Goal: Task Accomplishment & Management: Use online tool/utility

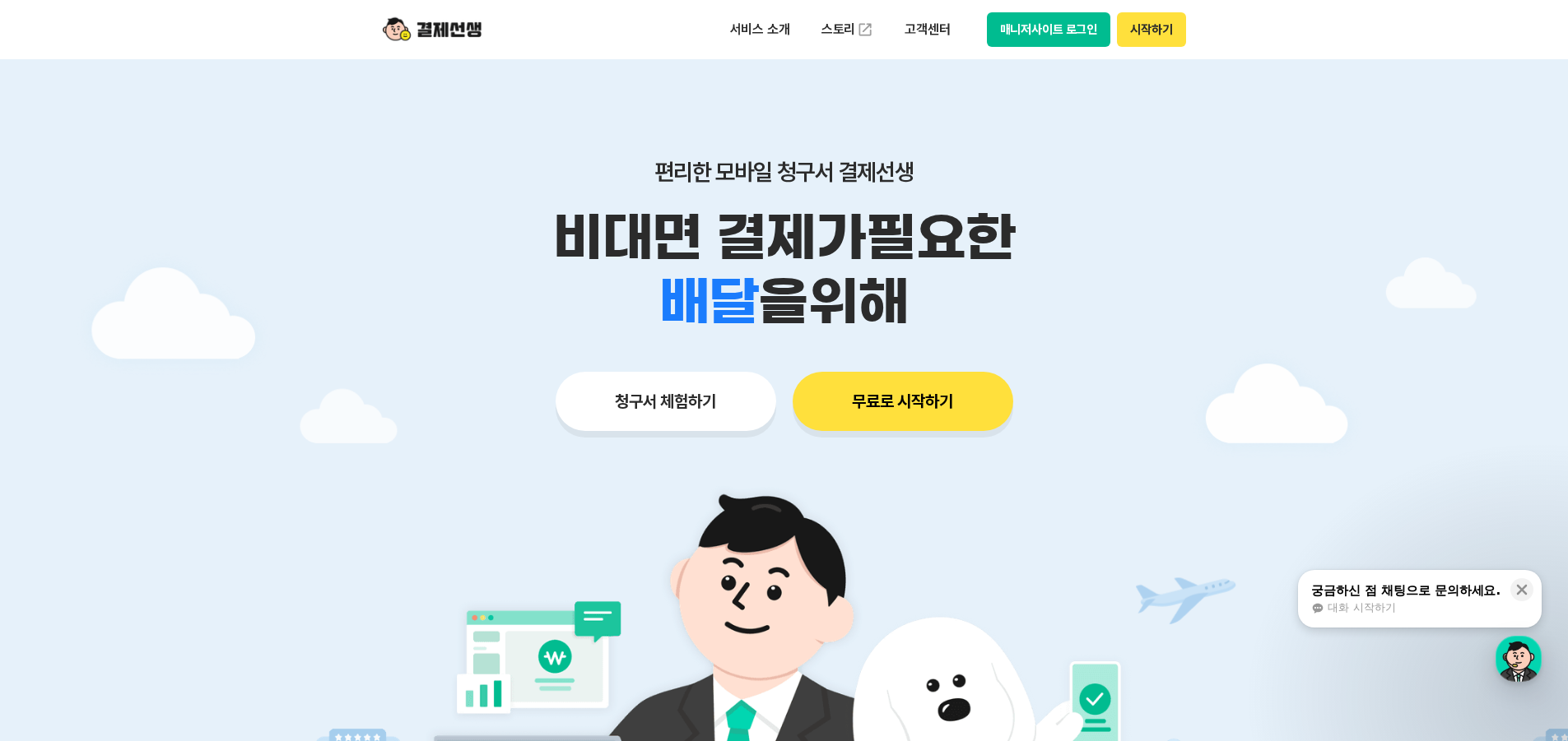
click at [1068, 32] on button "매니저사이트 로그인" at bounding box center [1049, 30] width 125 height 35
click at [1082, 25] on button "매니저사이트 로그인" at bounding box center [1049, 30] width 125 height 35
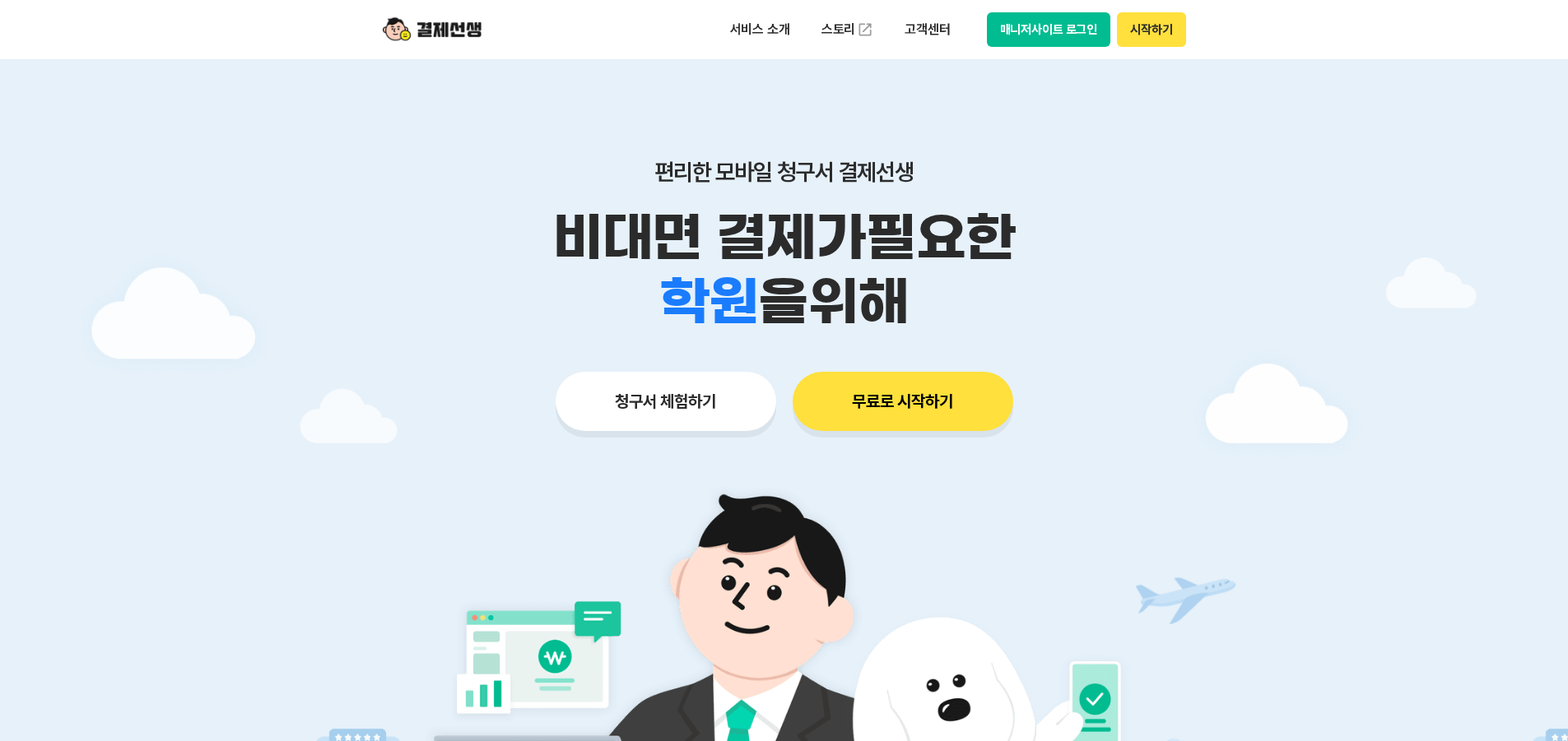
click at [1061, 34] on button "매니저사이트 로그인" at bounding box center [1049, 30] width 125 height 35
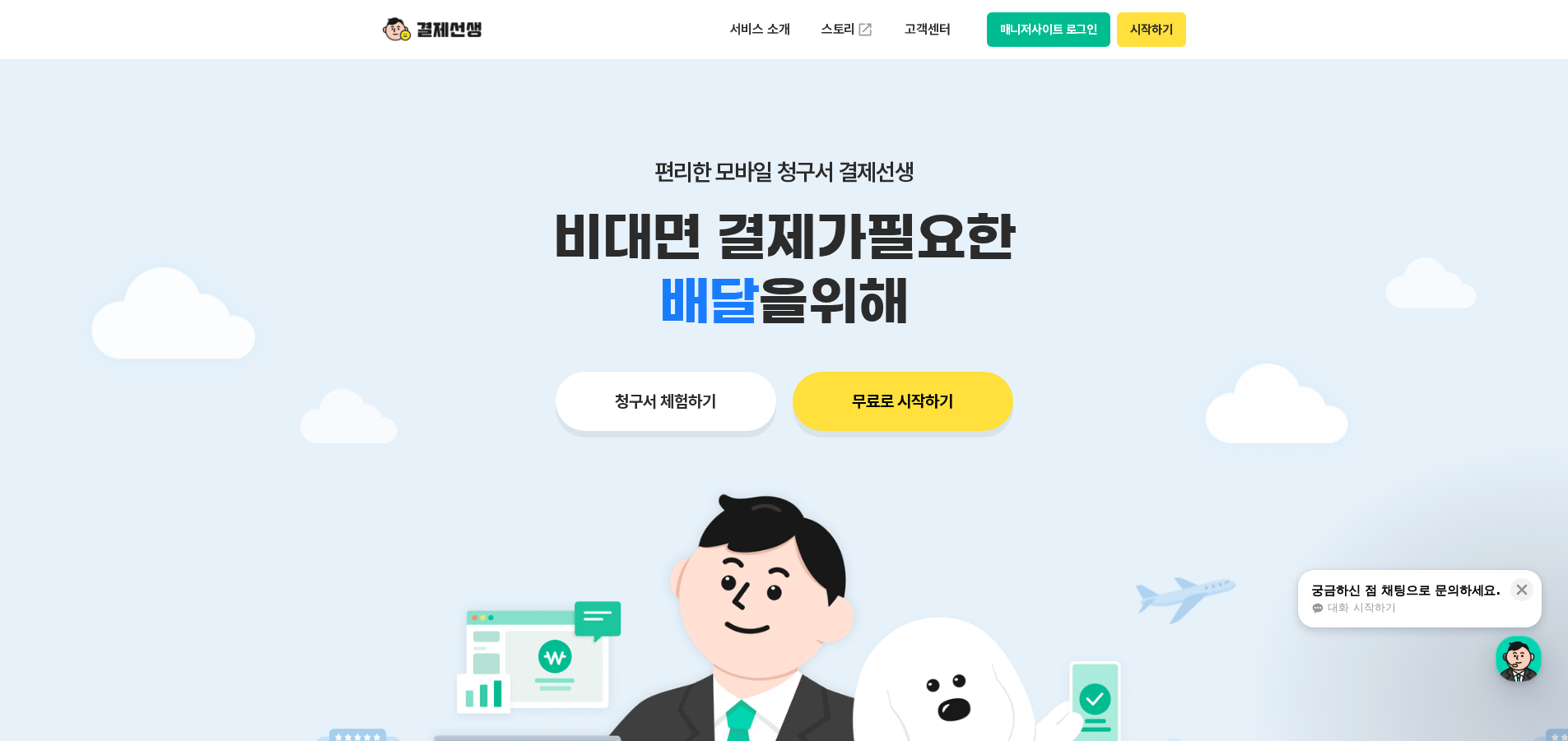
click at [1153, 28] on button "시작하기" at bounding box center [1150, 30] width 68 height 35
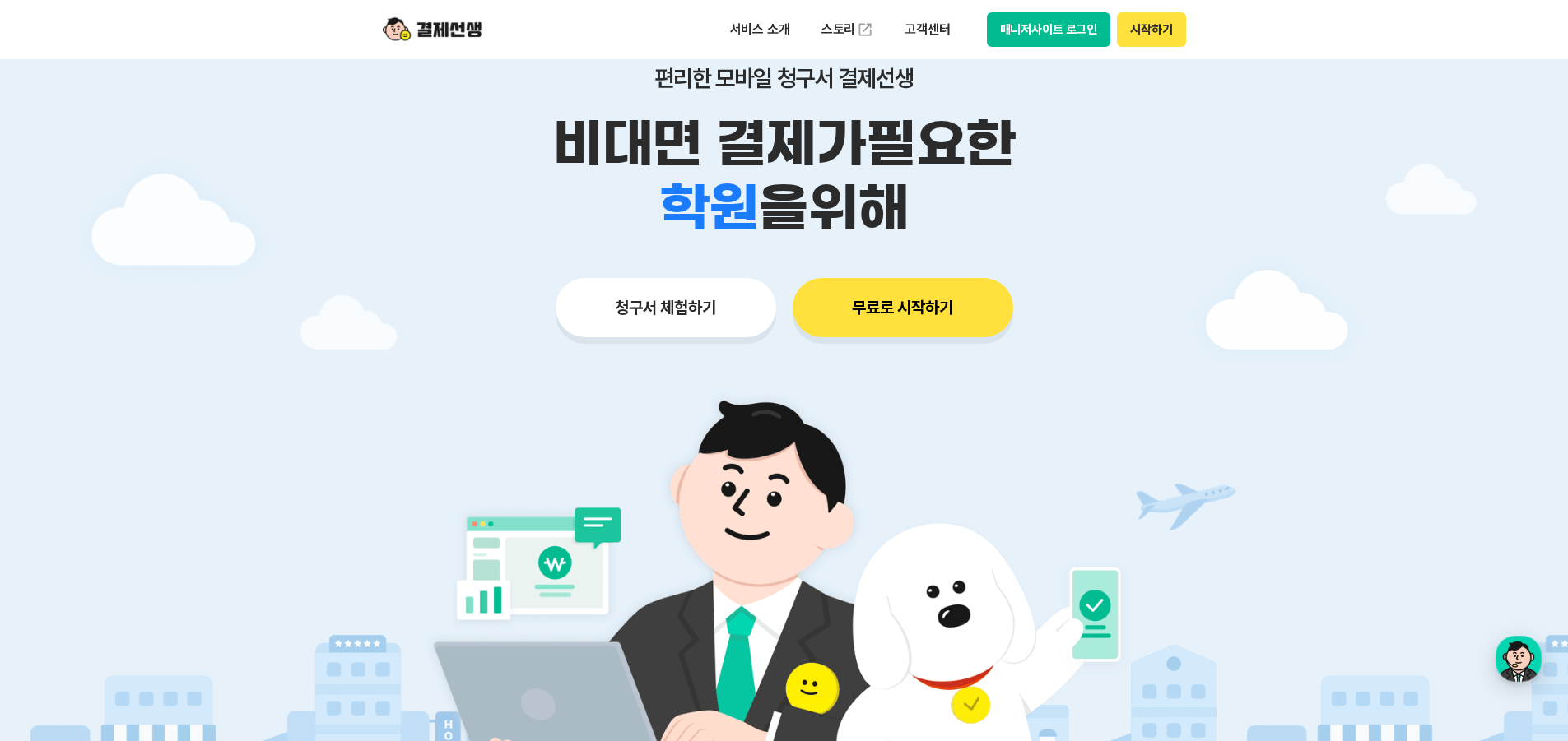
scroll to position [82, 0]
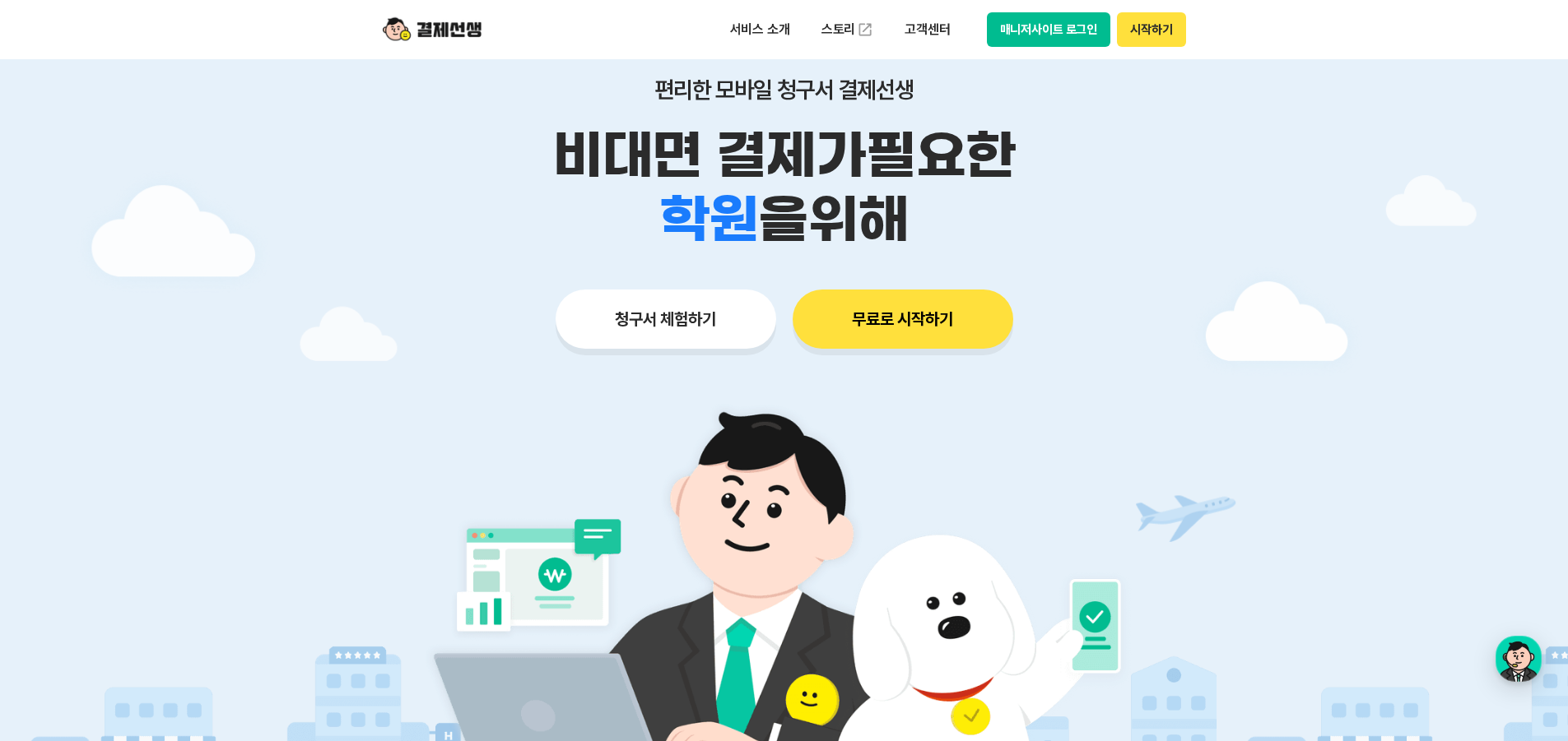
click at [950, 368] on div "편리한 모바일 청구서 결제선생 비대면 결제가 필요한 학원 공부방 호텔 쇼핑몰 병원 배달 보험사 항공사 골프장 을 위해 청구서 체험하기 무료로 …" at bounding box center [784, 180] width 843 height 407
click at [950, 339] on button "무료로 시작하기" at bounding box center [903, 319] width 221 height 59
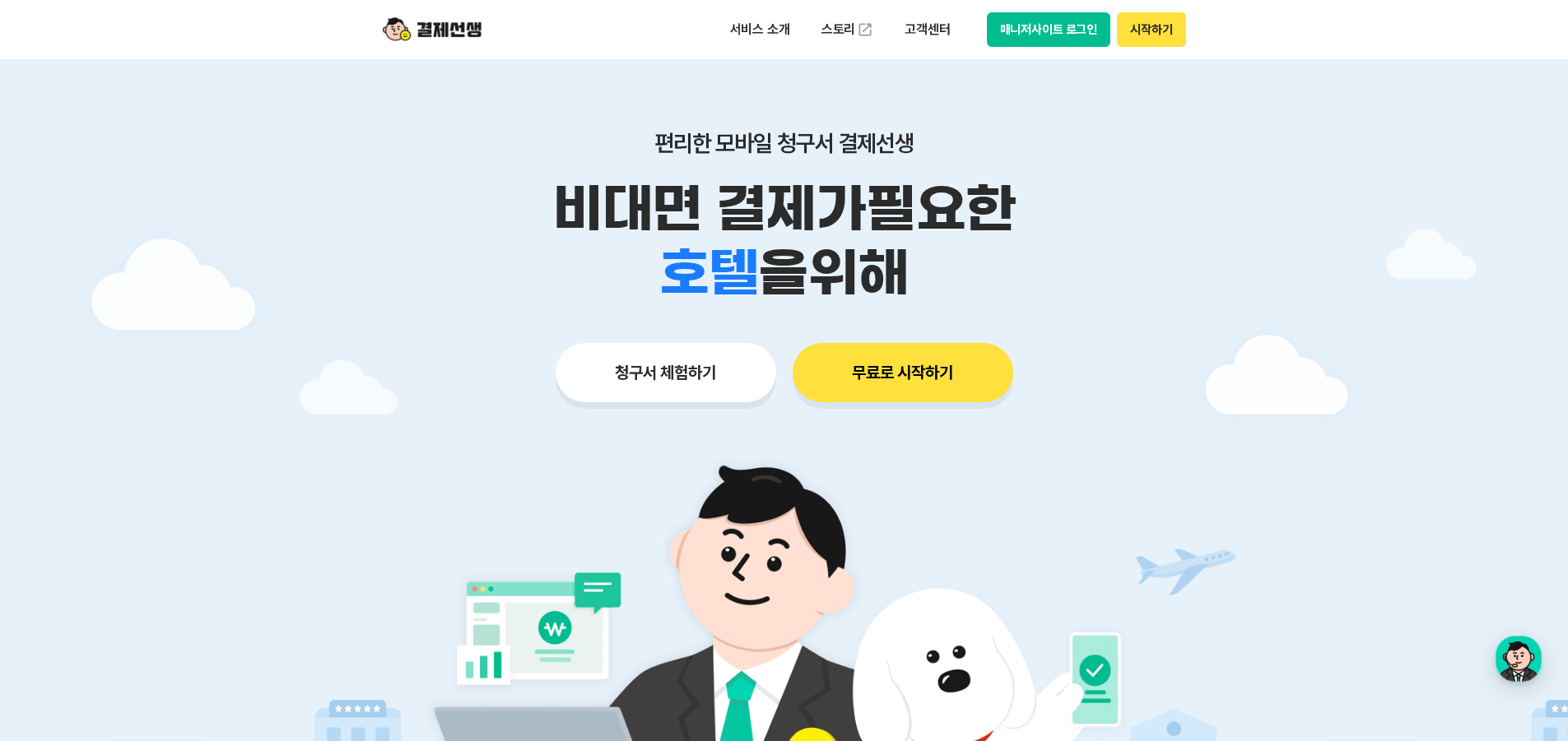
scroll to position [0, 0]
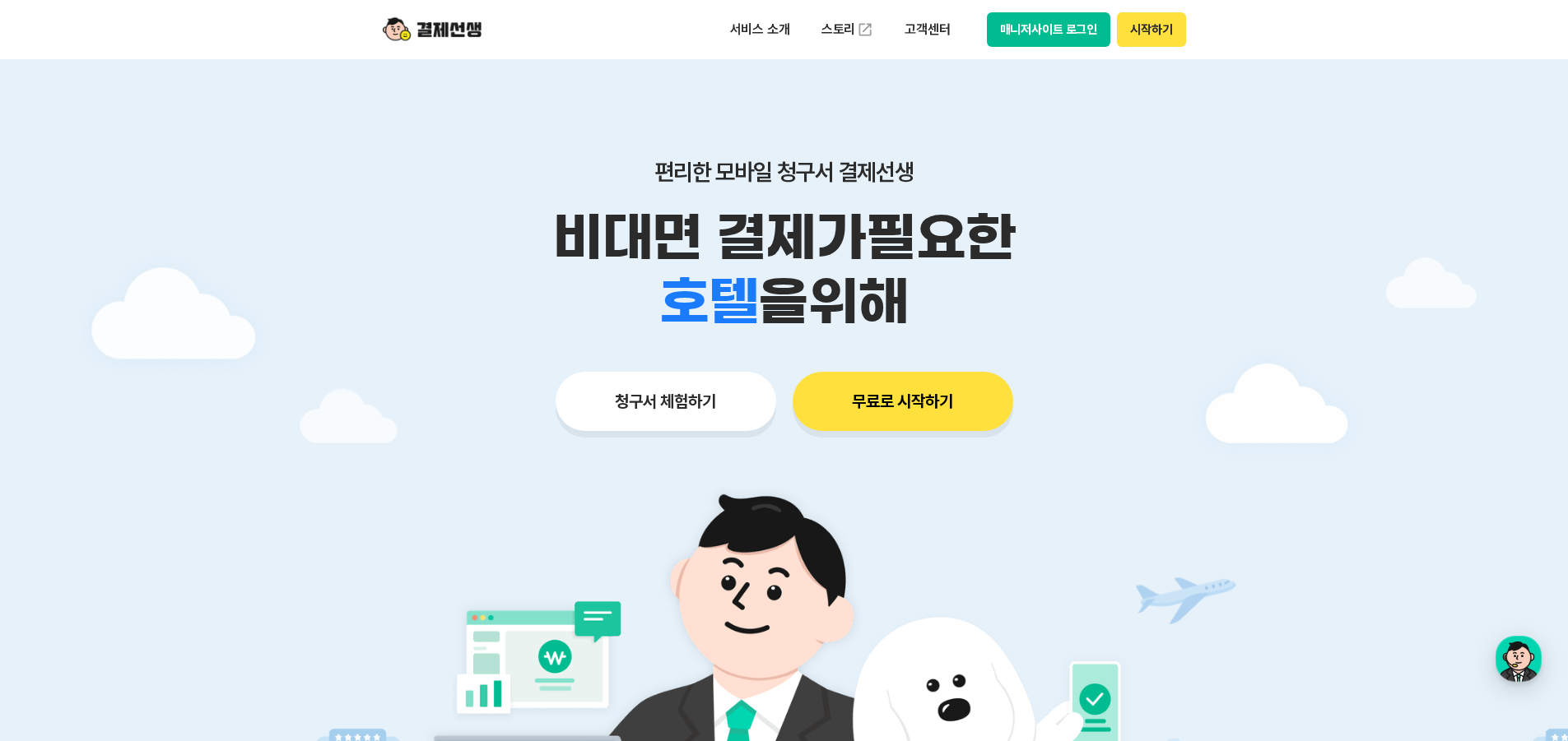
click at [1077, 33] on button "매니저사이트 로그인" at bounding box center [1049, 30] width 125 height 35
